Goal: Find specific page/section: Find specific page/section

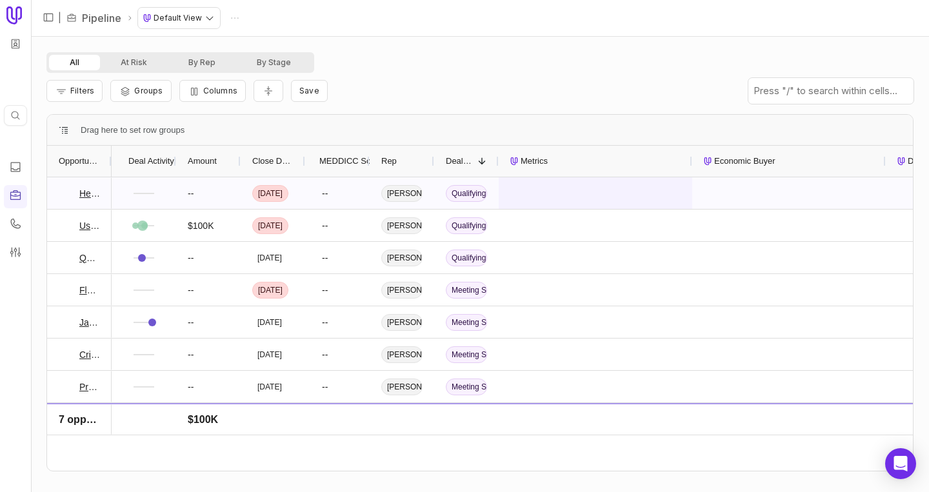
click at [604, 188] on div at bounding box center [596, 193] width 194 height 32
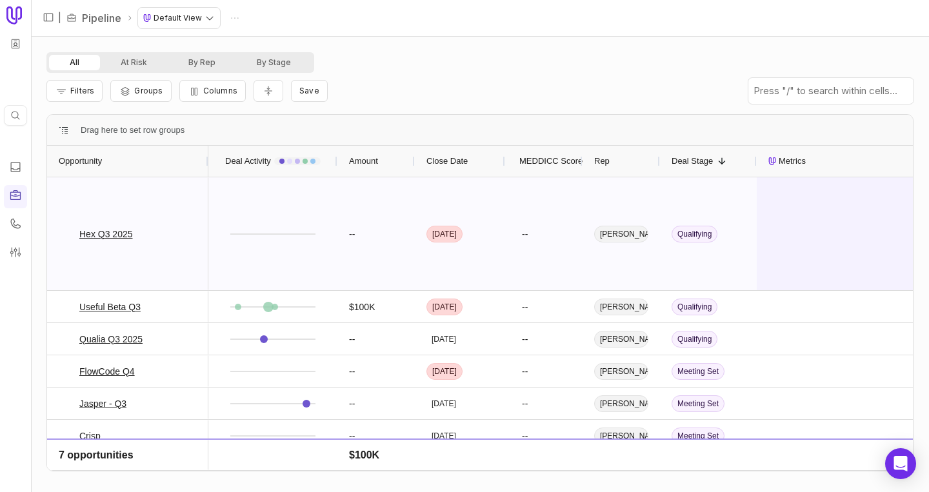
click at [801, 213] on div at bounding box center [854, 233] width 194 height 113
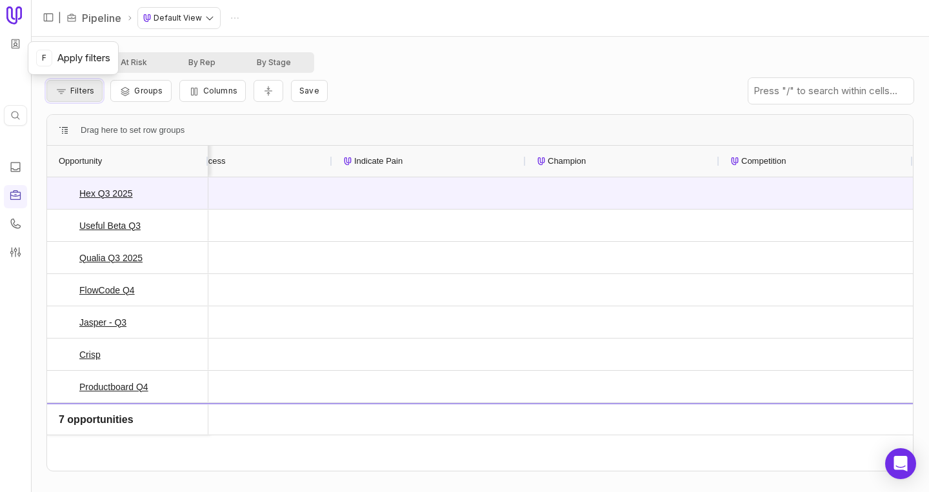
click at [78, 89] on span "Filters" at bounding box center [82, 91] width 24 height 10
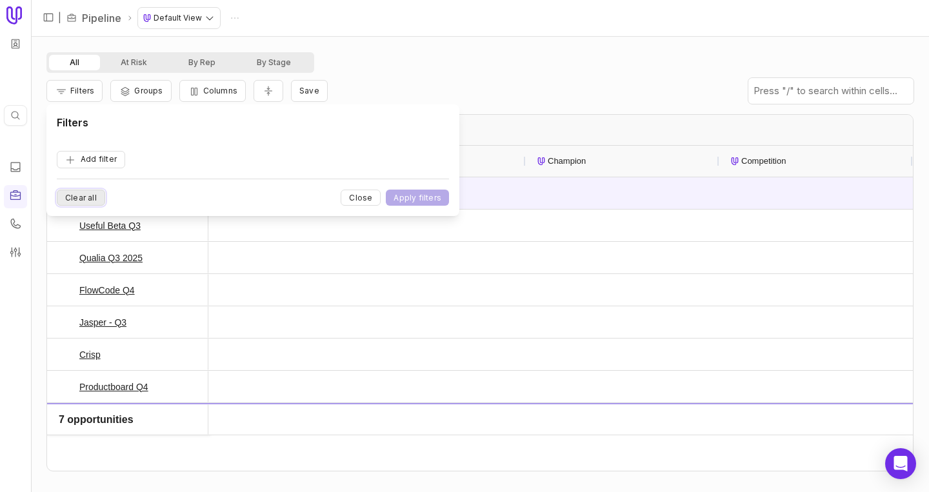
click at [92, 200] on button "Clear all" at bounding box center [81, 198] width 48 height 16
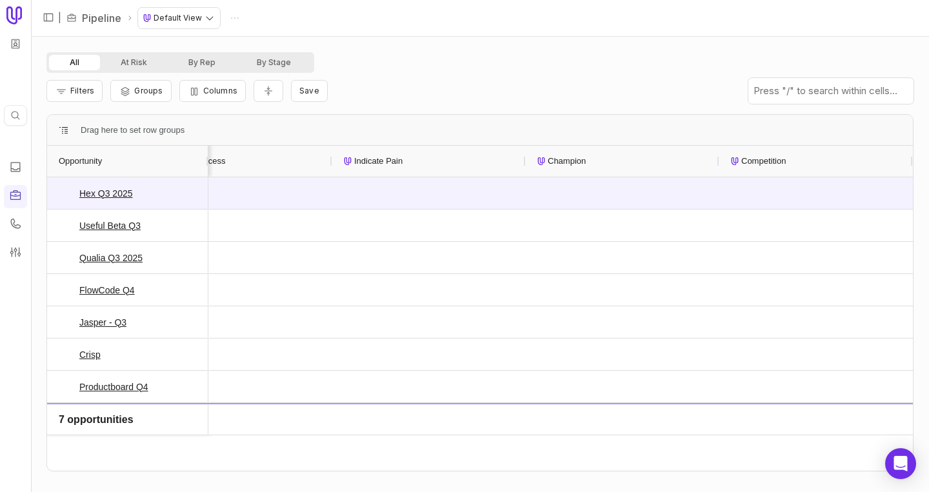
click at [416, 54] on div "All At Risk By Rep By Stage" at bounding box center [479, 62] width 867 height 21
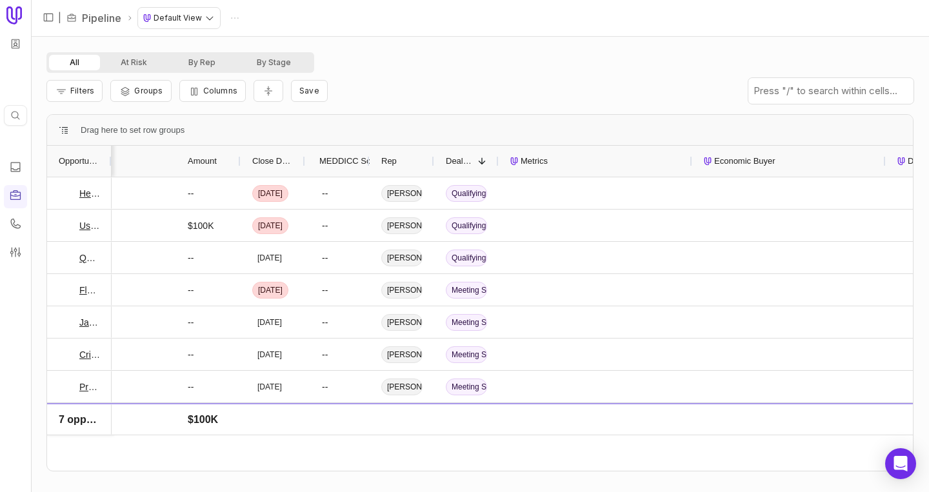
scroll to position [0, 232]
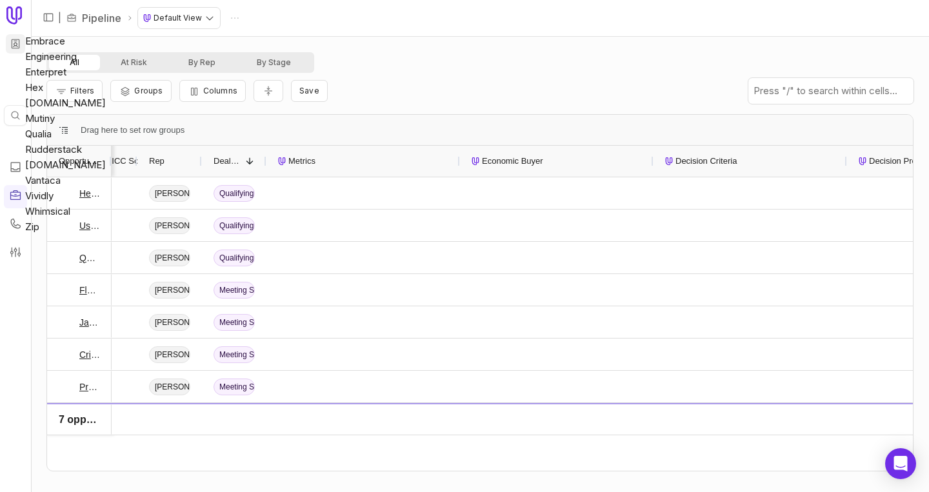
click at [17, 46] on html "Quick search... ⌘ K | Pipeline Default View All At Risk By Rep By Stage Filters…" at bounding box center [464, 246] width 929 height 492
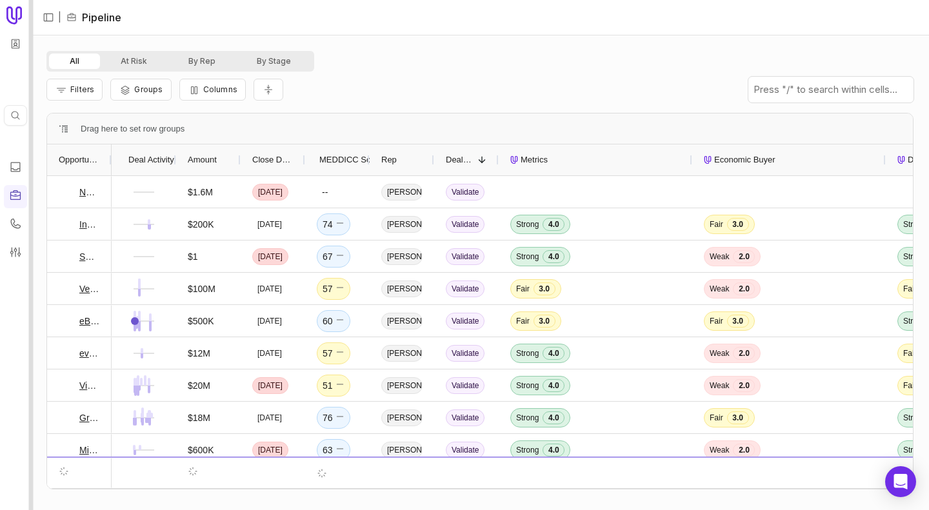
click at [30, 90] on div at bounding box center [31, 255] width 5 height 510
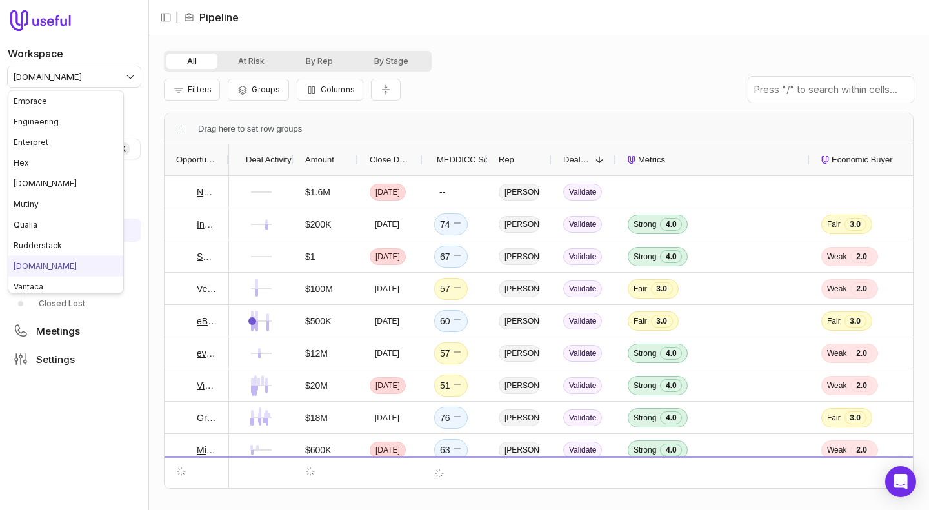
click at [59, 77] on html "Workspace tremendous.com Quick search... ⌘ K Deals Pipeline Open Opportunities …" at bounding box center [464, 255] width 929 height 510
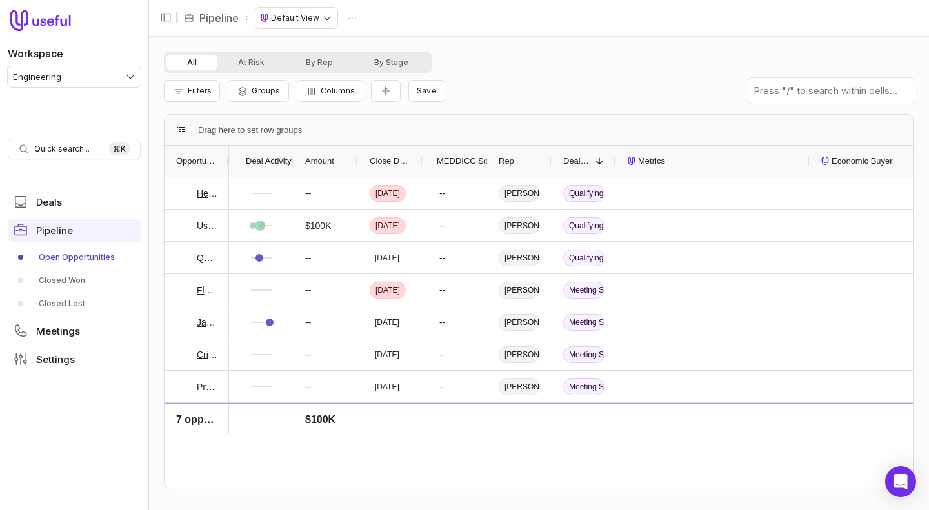
click at [83, 72] on html "Workspace Engineering Quick search... ⌘ K Deals Pipeline Open Opportunities Clo…" at bounding box center [464, 255] width 929 height 510
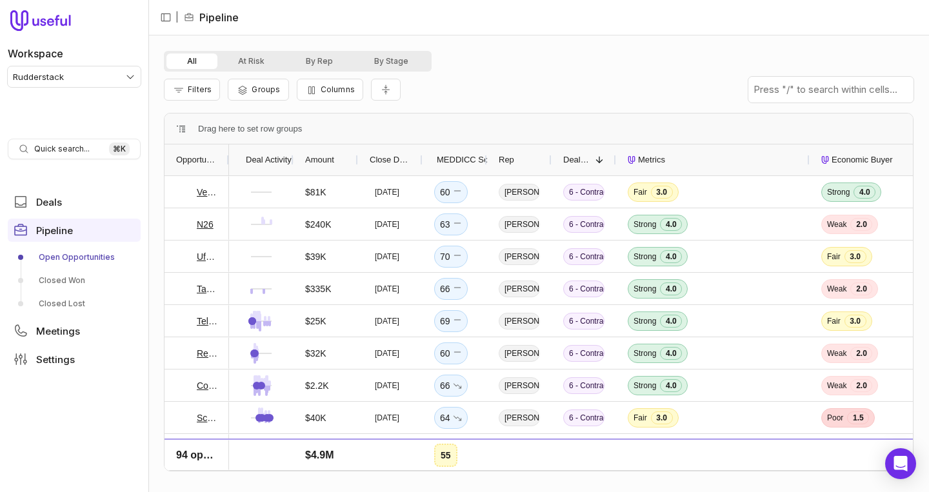
click at [79, 78] on html "Workspace Rudderstack Quick search... ⌘ K Deals Pipeline Open Opportunities Clo…" at bounding box center [464, 246] width 929 height 492
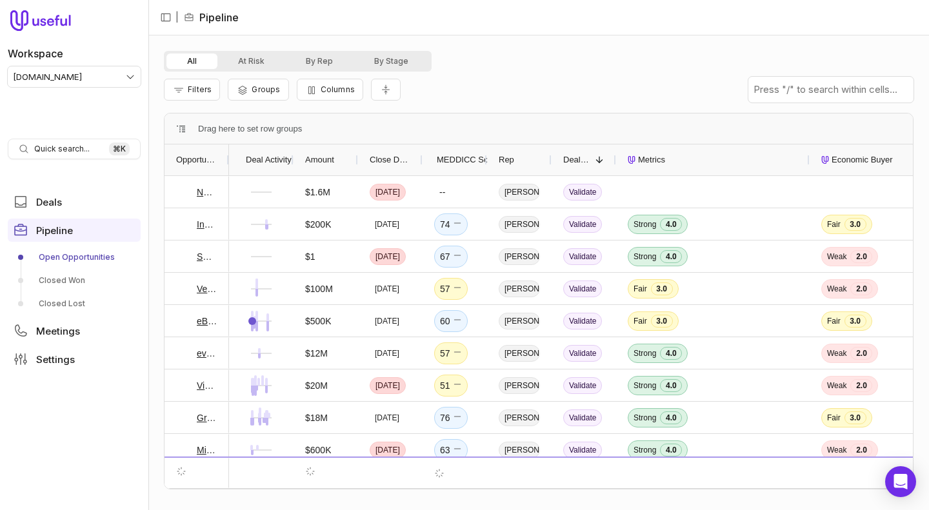
click at [78, 76] on html "Workspace [DOMAIN_NAME] Quick search... ⌘ K Deals Pipeline Open Opportunities C…" at bounding box center [464, 255] width 929 height 510
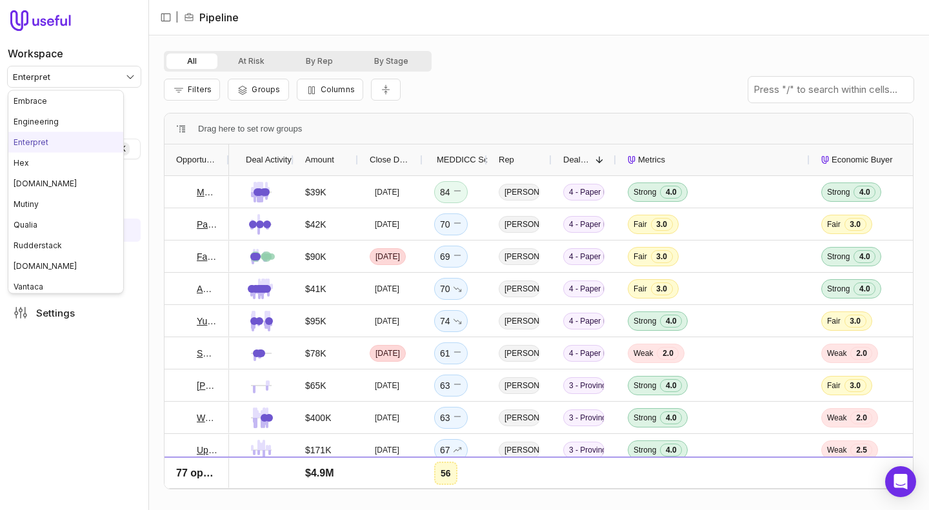
click at [50, 83] on html "Workspace Enterpret Quick search... ⌘ K Deals Pipeline Open Opportunities Meeti…" at bounding box center [464, 255] width 929 height 510
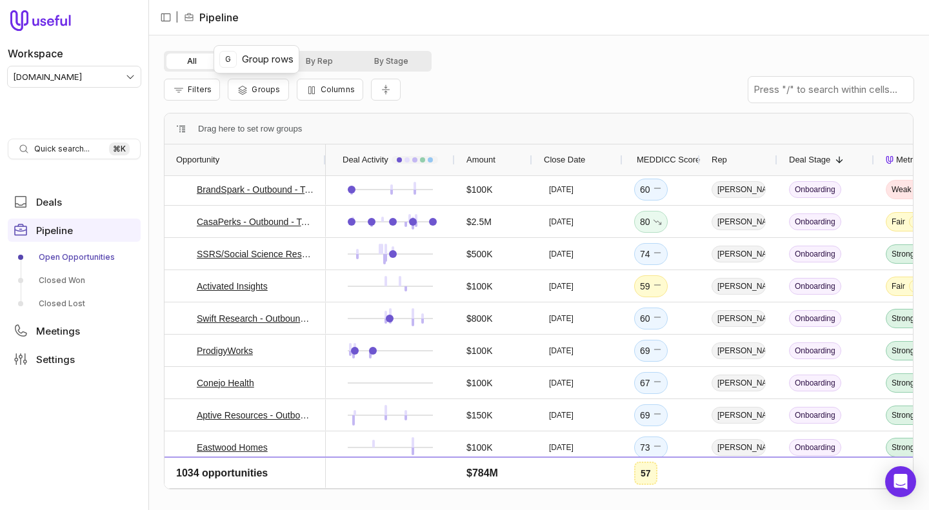
click at [83, 70] on html "Workspace tremendous.com Quick search... ⌘ K Deals Pipeline Open Opportunities …" at bounding box center [464, 255] width 929 height 510
click at [242, 68] on button "At Risk" at bounding box center [251, 61] width 68 height 15
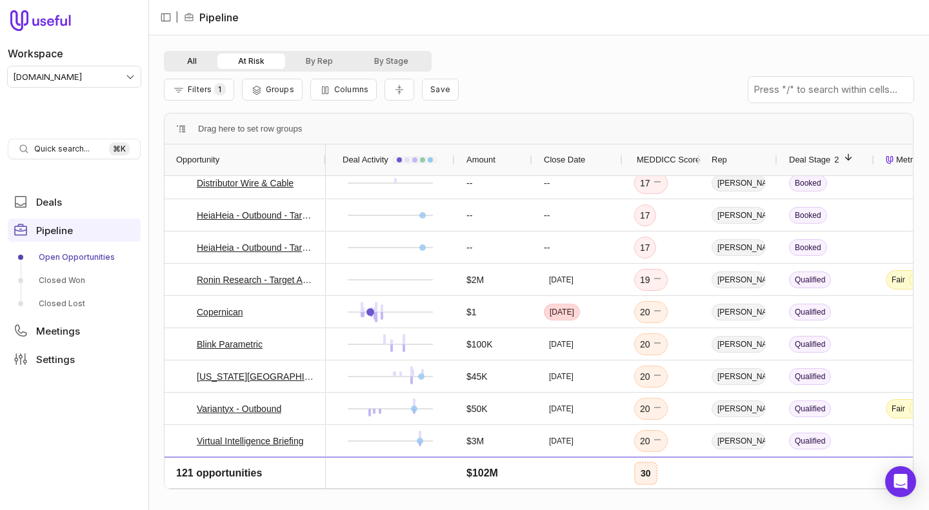
click at [194, 63] on button "All" at bounding box center [191, 61] width 51 height 15
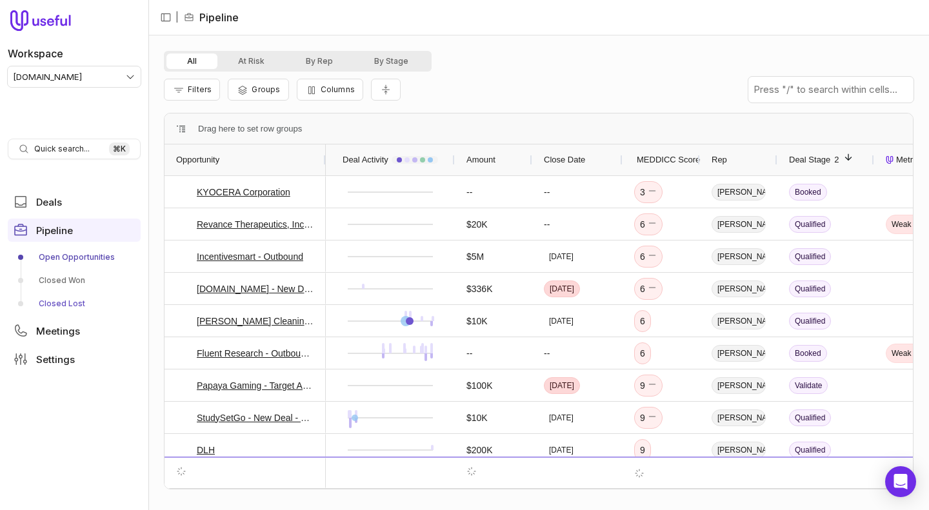
click at [49, 300] on link "Closed Lost" at bounding box center [74, 304] width 133 height 21
click at [49, 281] on link "Closed Won" at bounding box center [74, 280] width 133 height 21
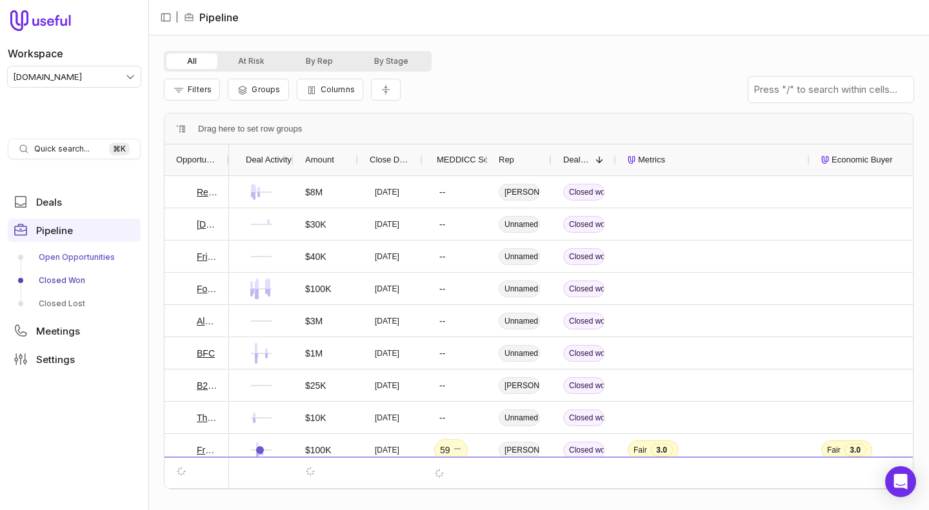
click at [66, 257] on link "Open Opportunities" at bounding box center [74, 257] width 133 height 21
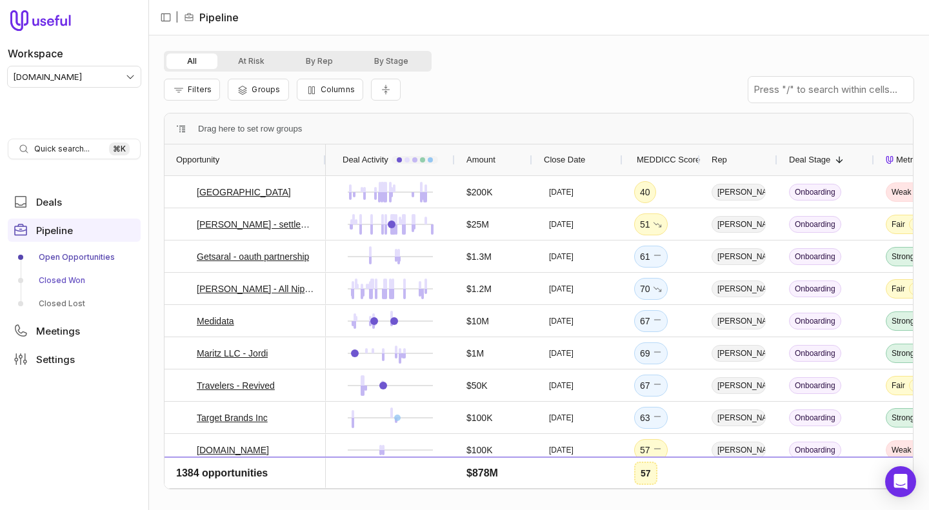
click at [66, 283] on link "Closed Won" at bounding box center [74, 280] width 133 height 21
click at [66, 277] on link "Closed Won" at bounding box center [74, 280] width 133 height 21
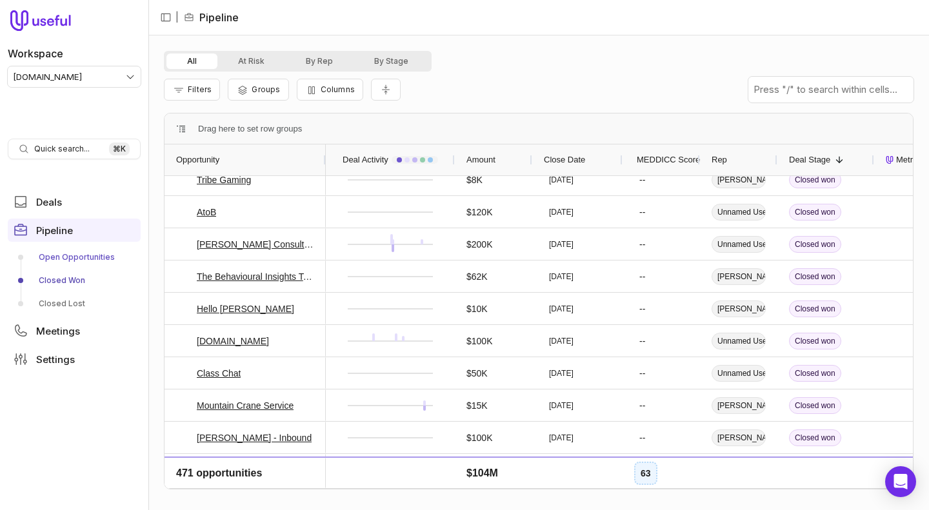
click at [72, 256] on link "Open Opportunities" at bounding box center [74, 257] width 133 height 21
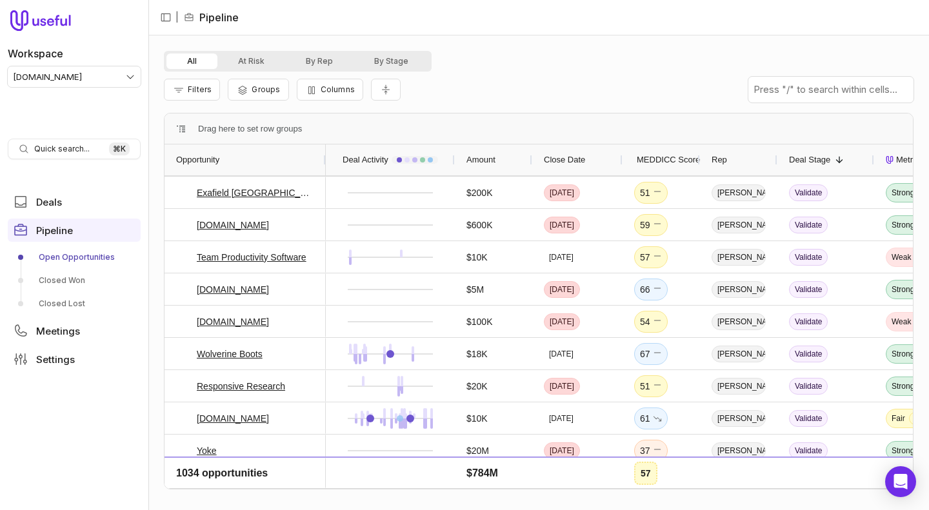
click at [65, 80] on html "Workspace tremendous.com Quick search... ⌘ K Deals Pipeline Open Opportunities …" at bounding box center [464, 255] width 929 height 510
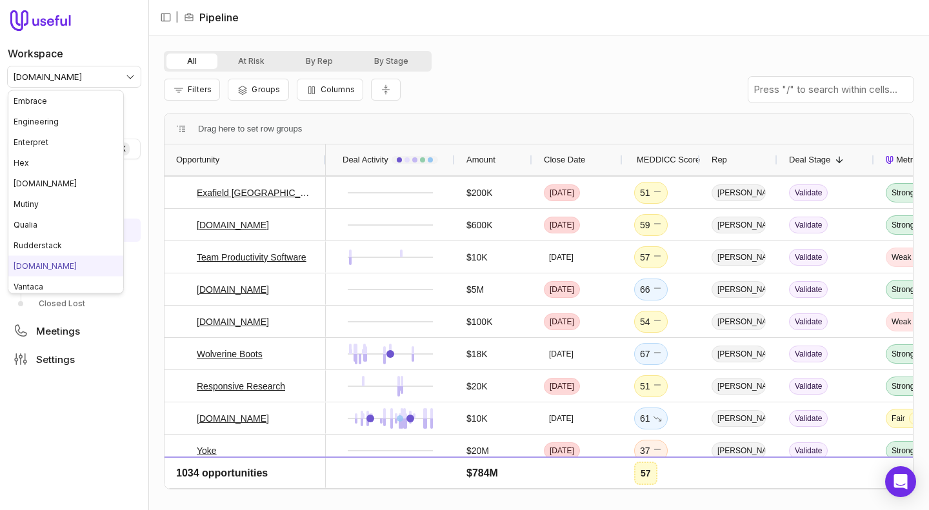
scroll to position [4243, 0]
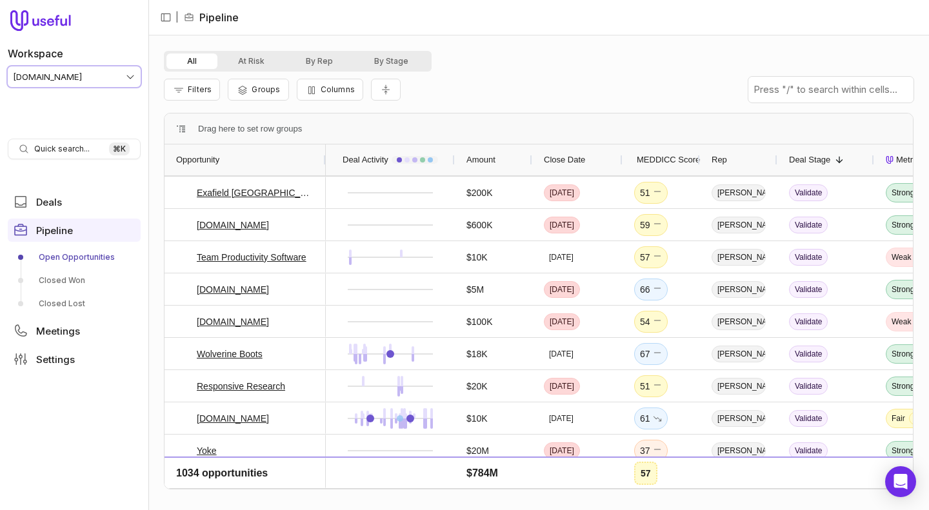
click at [75, 72] on html "Workspace tremendous.com Quick search... ⌘ K Deals Pipeline Open Opportunities …" at bounding box center [464, 255] width 929 height 510
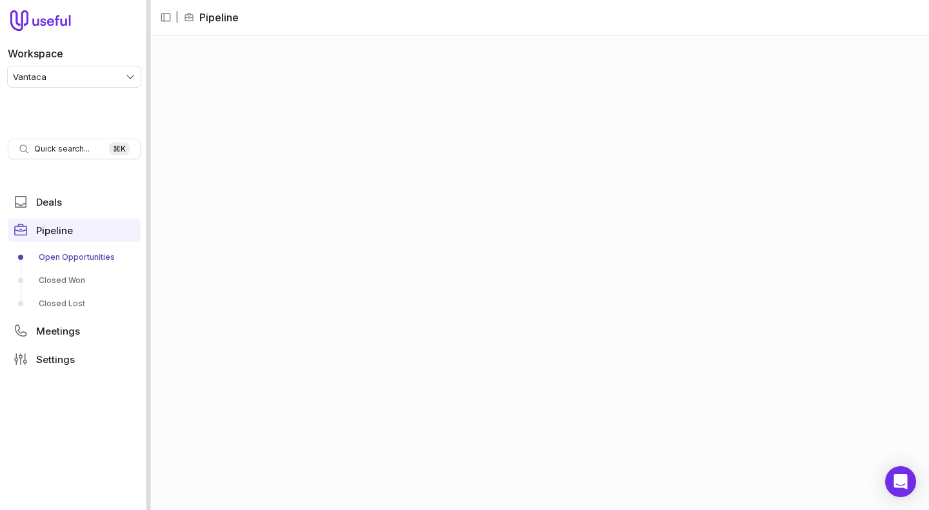
click at [147, 30] on div at bounding box center [148, 255] width 5 height 510
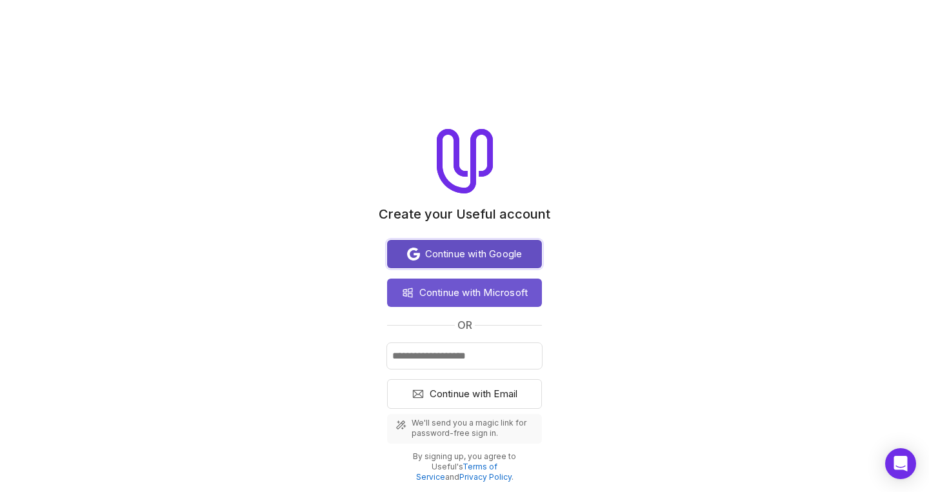
click at [425, 258] on span "Continue with Google" at bounding box center [473, 254] width 97 height 15
